Goal: Task Accomplishment & Management: Complete application form

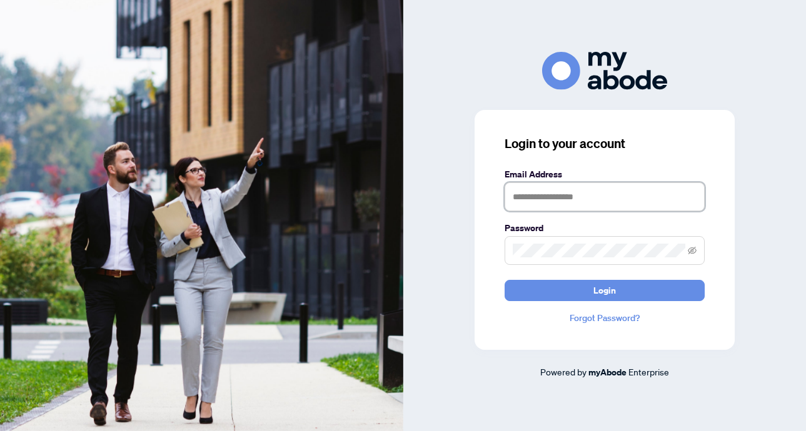
click at [565, 187] on input "text" at bounding box center [604, 196] width 200 height 29
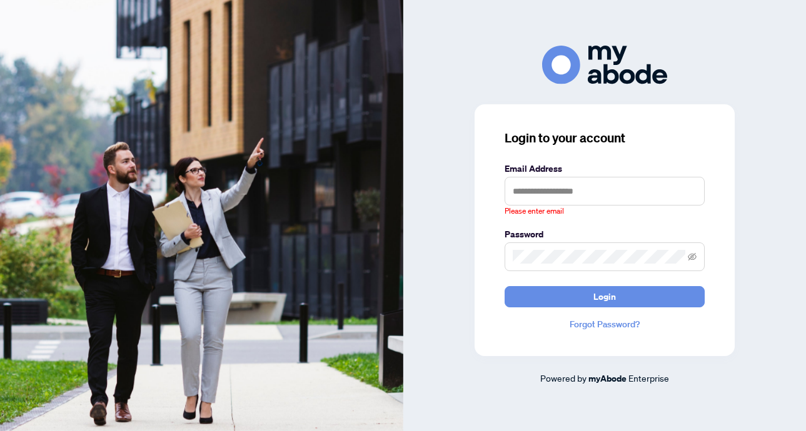
type input "**********"
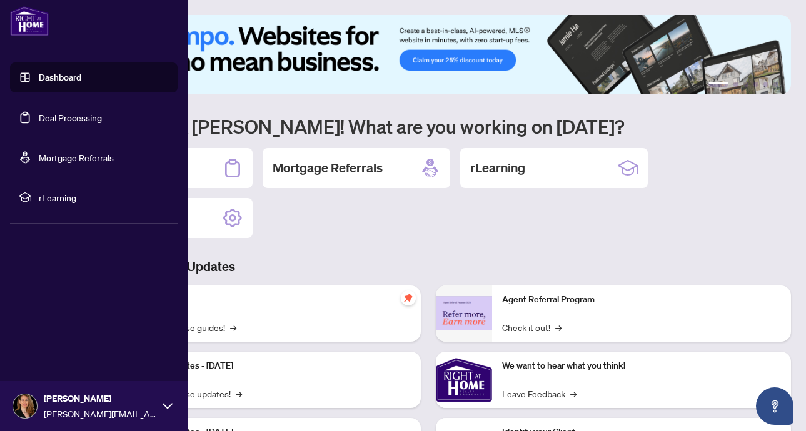
click at [39, 82] on link "Dashboard" at bounding box center [60, 77] width 42 height 11
click at [62, 80] on link "Dashboard" at bounding box center [60, 77] width 42 height 11
click at [50, 74] on link "Dashboard" at bounding box center [60, 77] width 42 height 11
click at [70, 76] on link "Dashboard" at bounding box center [60, 77] width 42 height 11
click at [57, 78] on link "Dashboard" at bounding box center [60, 77] width 42 height 11
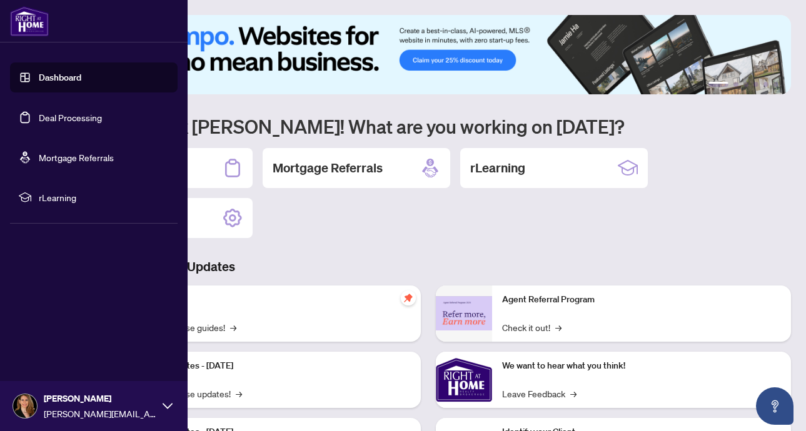
click at [56, 117] on link "Deal Processing" at bounding box center [70, 117] width 63 height 11
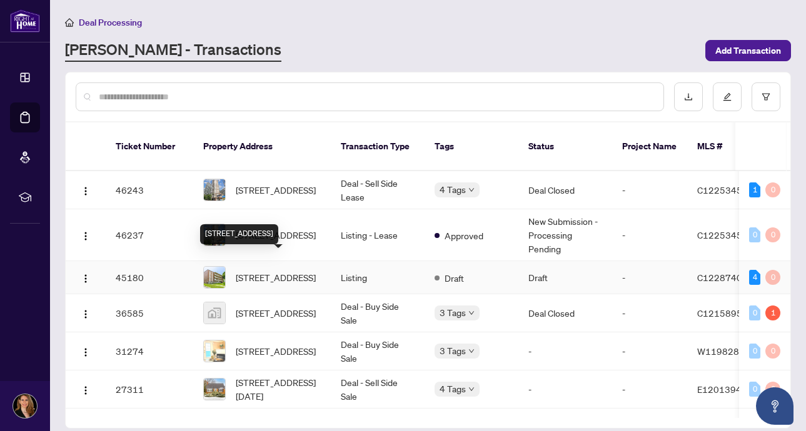
click at [265, 271] on span "[STREET_ADDRESS]" at bounding box center [276, 278] width 80 height 14
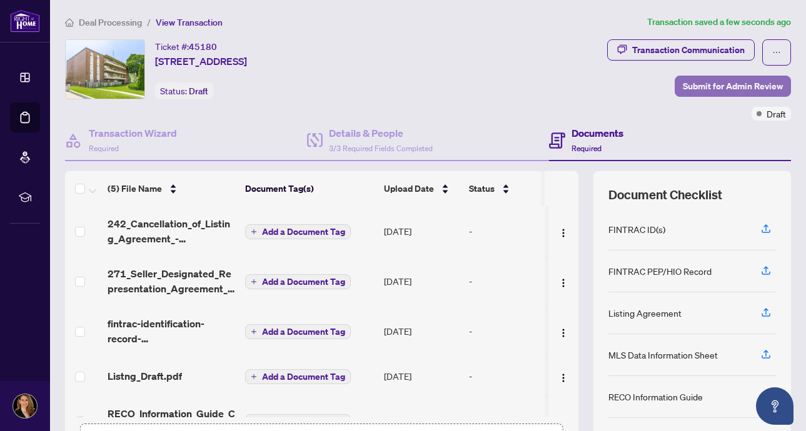
click at [726, 84] on span "Submit for Admin Review" at bounding box center [732, 86] width 100 height 20
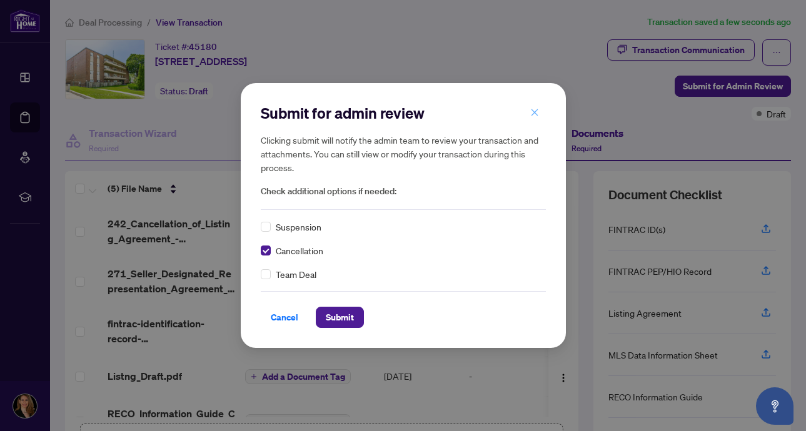
click at [534, 115] on icon "close" at bounding box center [534, 112] width 9 height 9
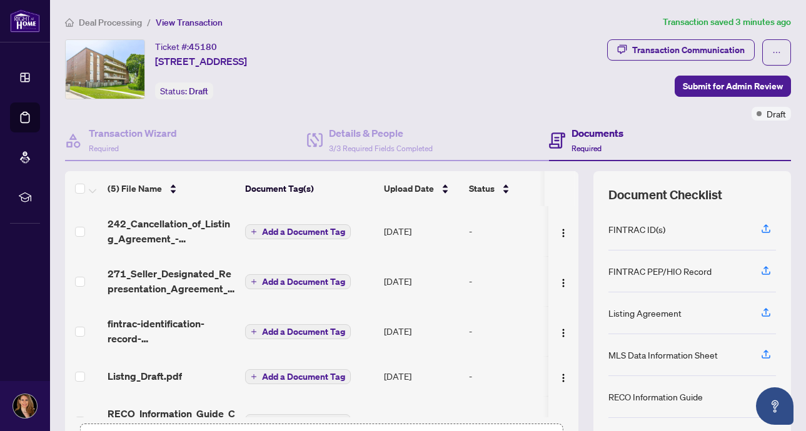
click at [424, 92] on div "Ticket #: 45180 [STREET_ADDRESS] Status: Draft" at bounding box center [244, 69] width 359 height 60
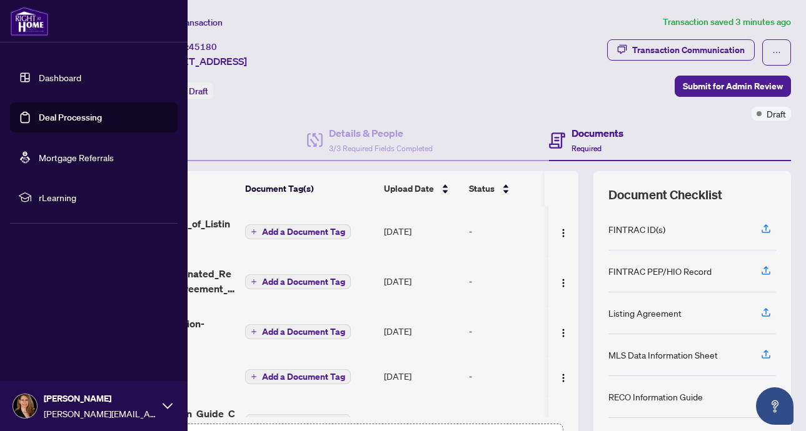
click at [39, 77] on link "Dashboard" at bounding box center [60, 77] width 42 height 11
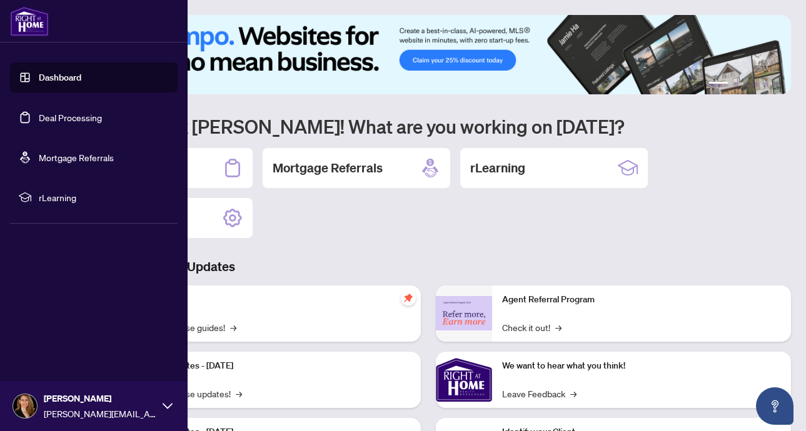
click at [66, 114] on link "Deal Processing" at bounding box center [70, 117] width 63 height 11
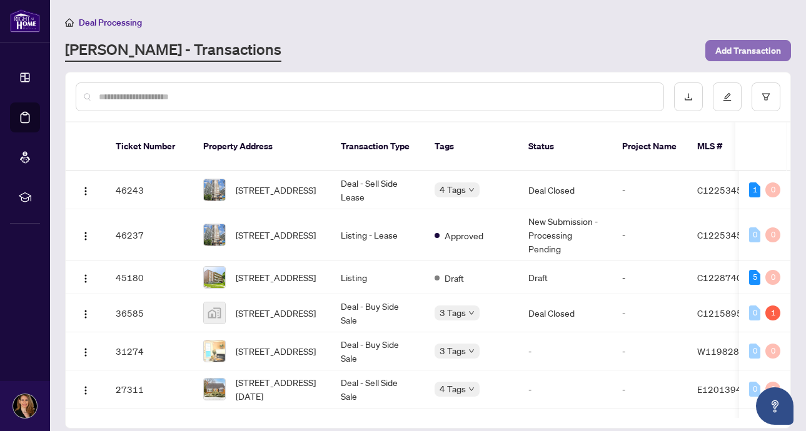
click at [741, 54] on span "Add Transaction" at bounding box center [748, 51] width 66 height 20
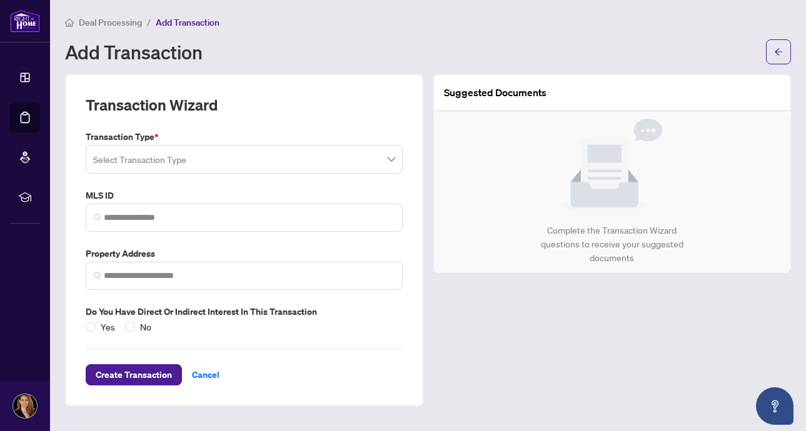
click at [230, 162] on input "search" at bounding box center [238, 160] width 291 height 27
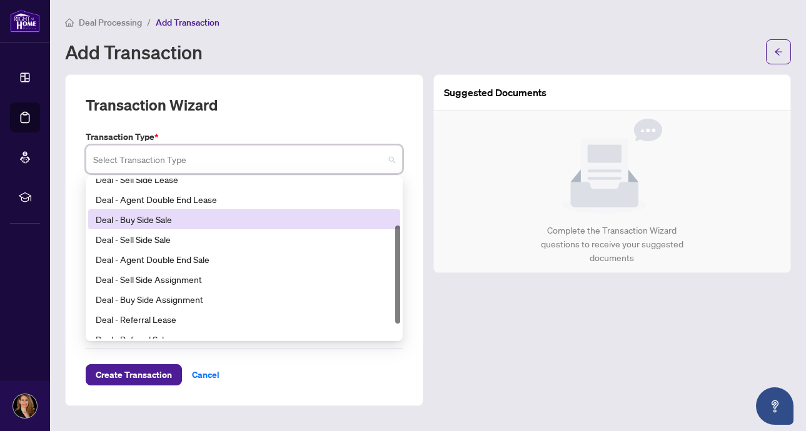
scroll to position [76, 0]
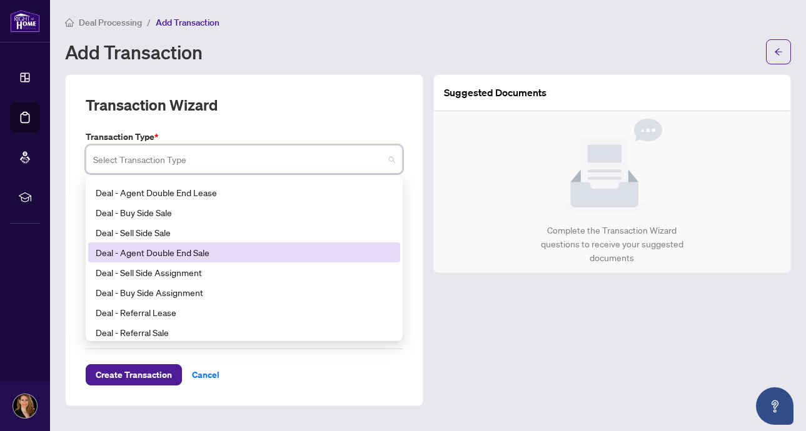
click at [543, 305] on div "Suggested Documents Complete the Transaction Wizard questions to receive your s…" at bounding box center [612, 240] width 368 height 332
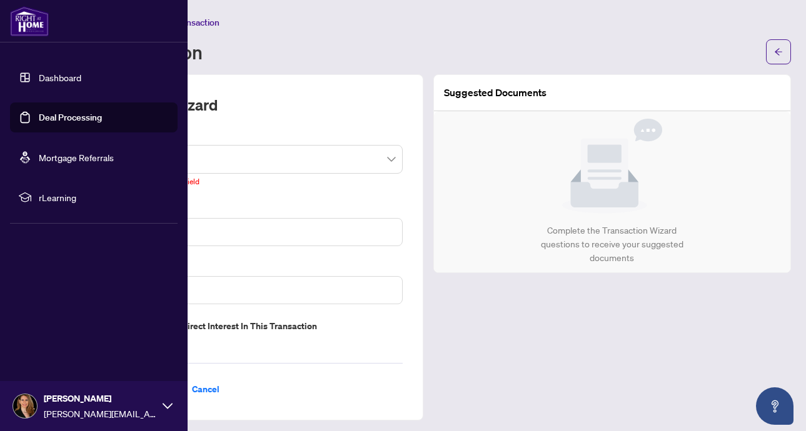
click at [62, 77] on link "Dashboard" at bounding box center [60, 77] width 42 height 11
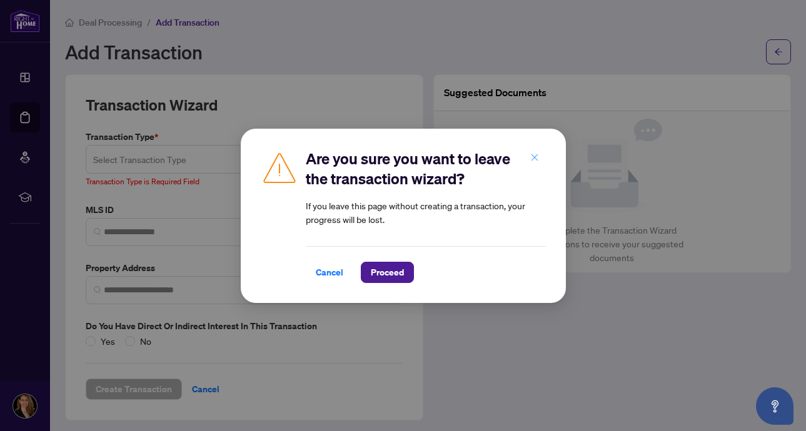
click at [536, 156] on icon "close" at bounding box center [534, 157] width 7 height 7
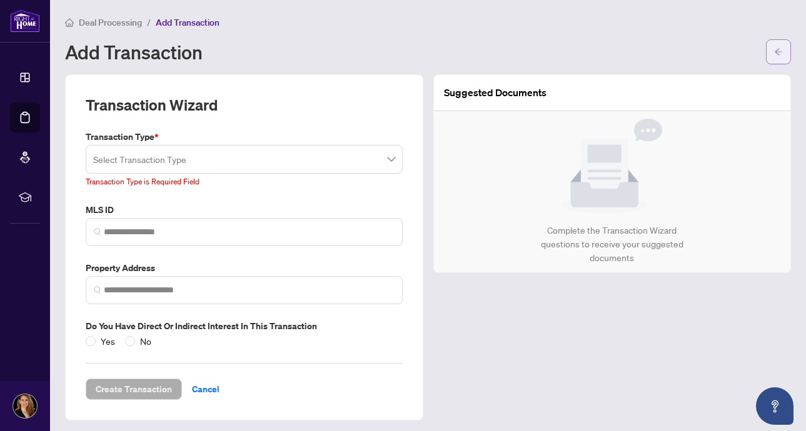
click at [774, 59] on span "button" at bounding box center [778, 52] width 9 height 20
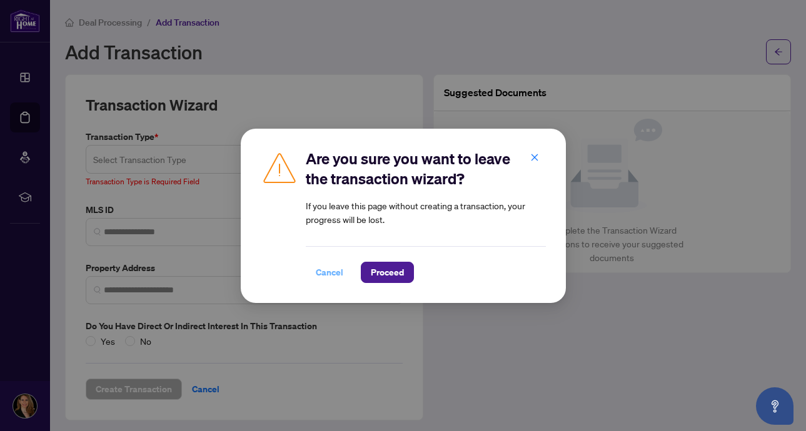
click at [335, 273] on span "Cancel" at bounding box center [329, 272] width 27 height 20
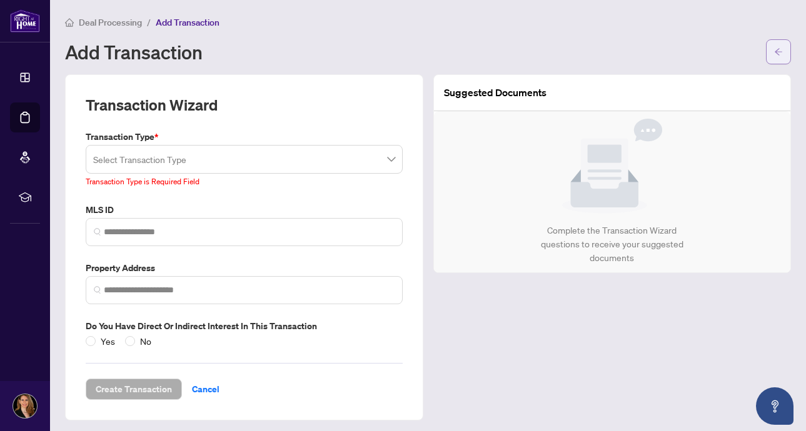
click at [781, 49] on icon "arrow-left" at bounding box center [778, 51] width 9 height 9
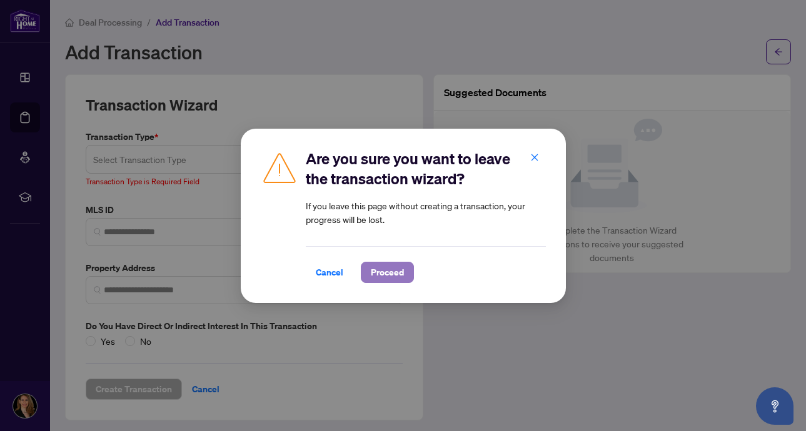
click at [399, 275] on span "Proceed" at bounding box center [387, 272] width 33 height 20
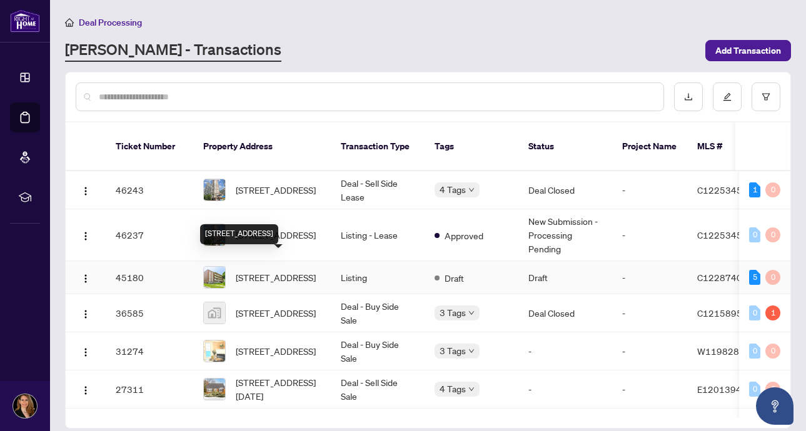
click at [274, 271] on span "[STREET_ADDRESS]" at bounding box center [276, 278] width 80 height 14
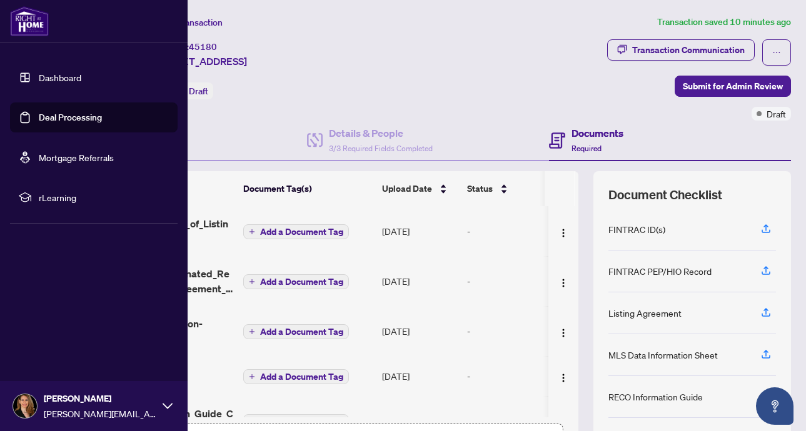
click at [66, 79] on link "Dashboard" at bounding box center [60, 77] width 42 height 11
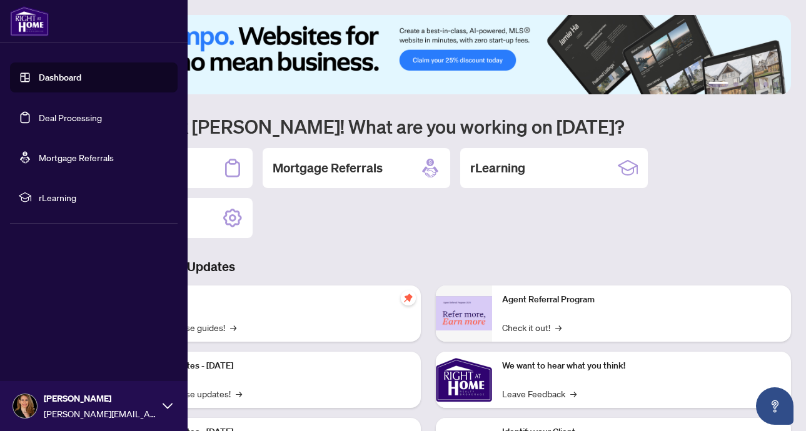
click at [68, 119] on link "Deal Processing" at bounding box center [70, 117] width 63 height 11
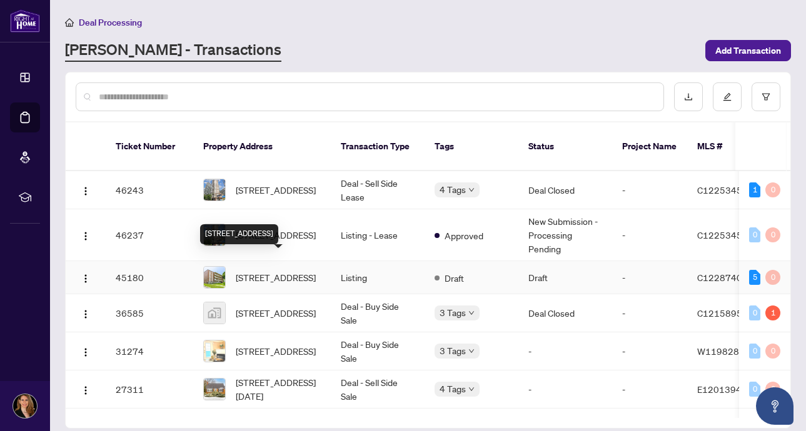
click at [301, 272] on span "[STREET_ADDRESS]" at bounding box center [276, 278] width 80 height 14
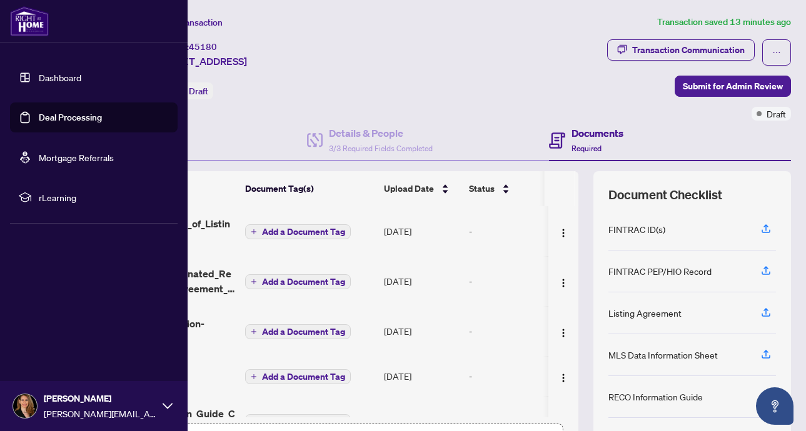
click at [64, 82] on link "Dashboard" at bounding box center [60, 77] width 42 height 11
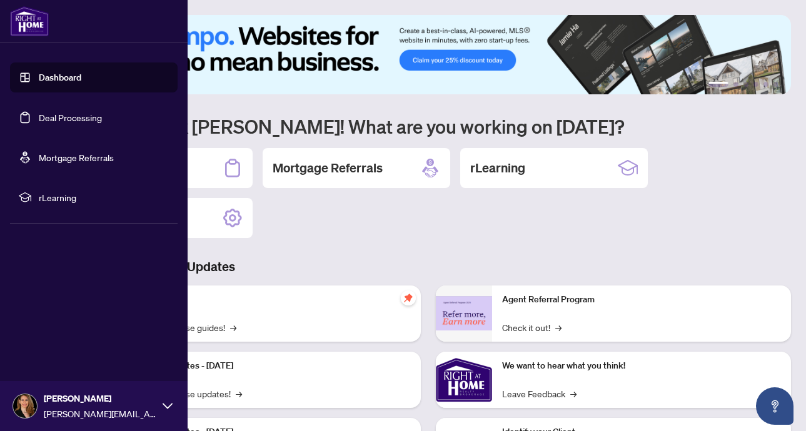
click at [74, 123] on link "Deal Processing" at bounding box center [70, 117] width 63 height 11
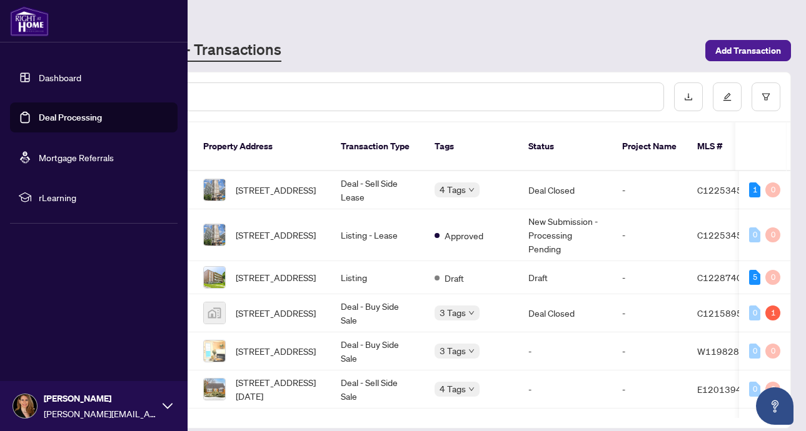
click at [66, 77] on link "Dashboard" at bounding box center [60, 77] width 42 height 11
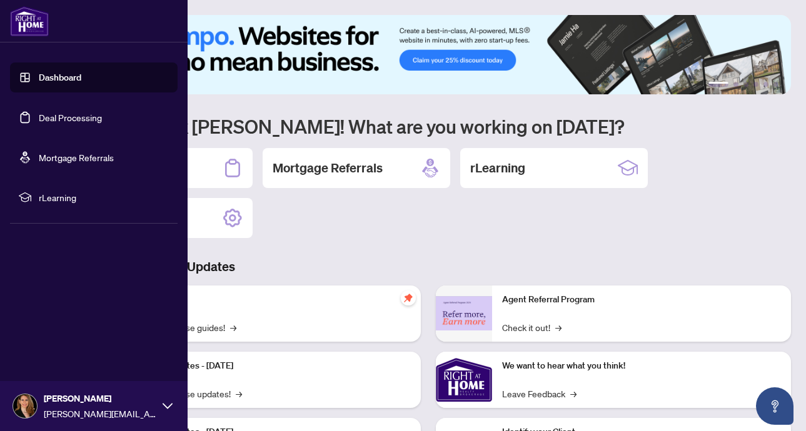
click at [80, 119] on link "Deal Processing" at bounding box center [70, 117] width 63 height 11
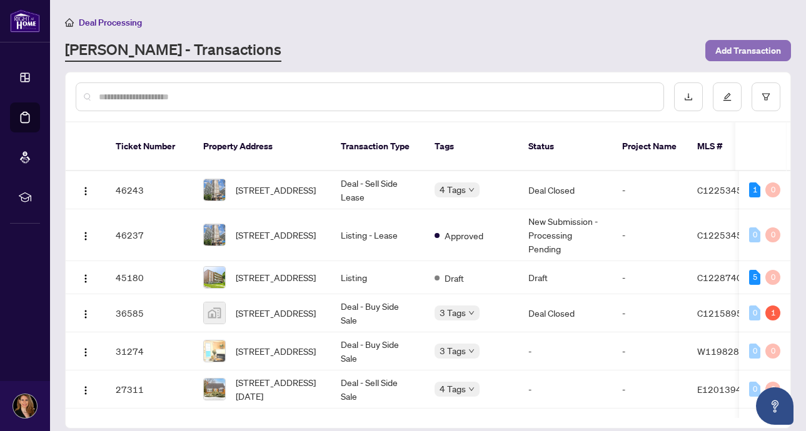
click at [751, 52] on span "Add Transaction" at bounding box center [748, 51] width 66 height 20
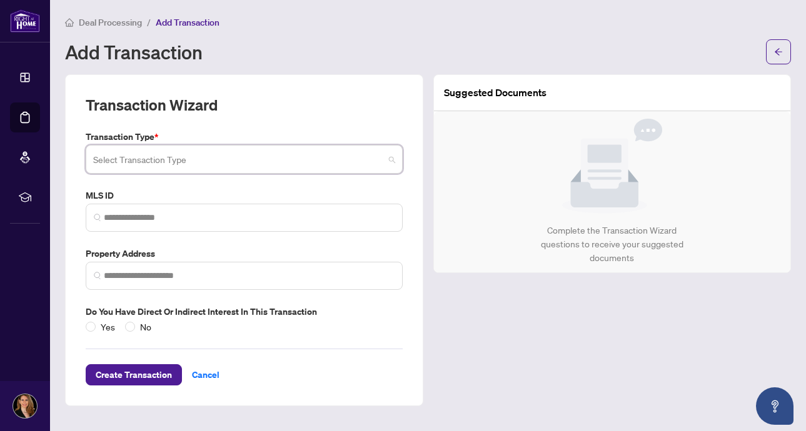
click at [273, 159] on input "search" at bounding box center [238, 160] width 291 height 27
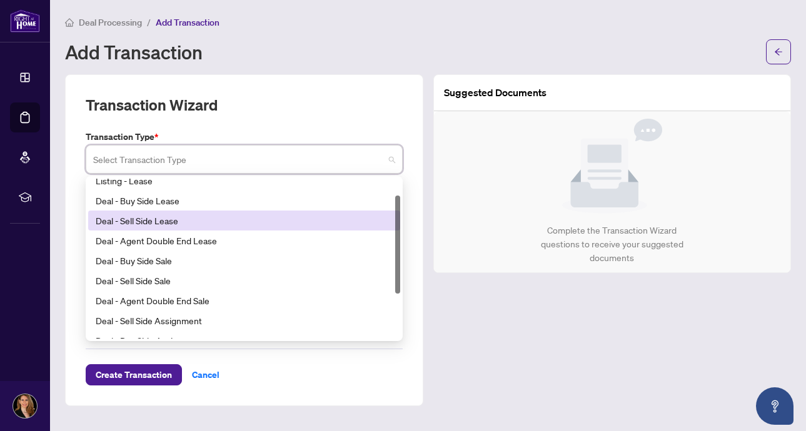
scroll to position [27, 0]
click at [428, 219] on div "Suggested Documents Complete the Transaction Wizard questions to receive your s…" at bounding box center [612, 240] width 368 height 332
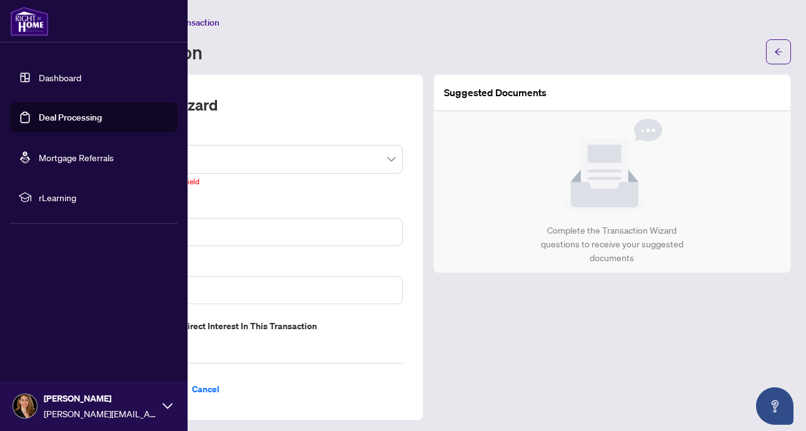
click at [39, 76] on link "Dashboard" at bounding box center [60, 77] width 42 height 11
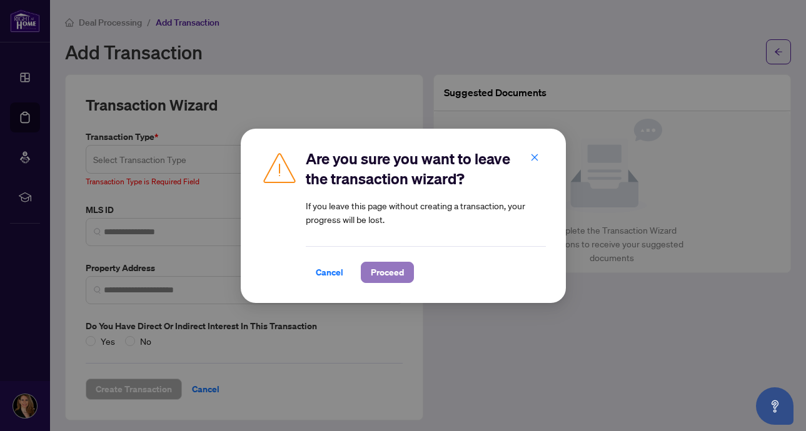
click at [387, 271] on span "Proceed" at bounding box center [387, 272] width 33 height 20
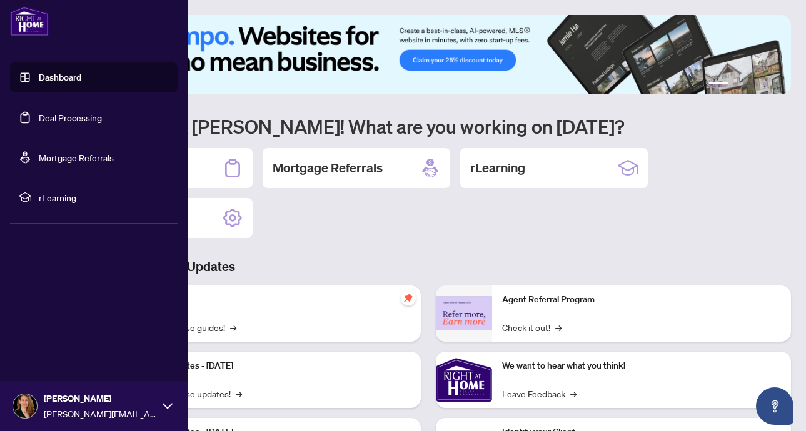
click at [76, 118] on link "Deal Processing" at bounding box center [70, 117] width 63 height 11
